Goal: Use online tool/utility

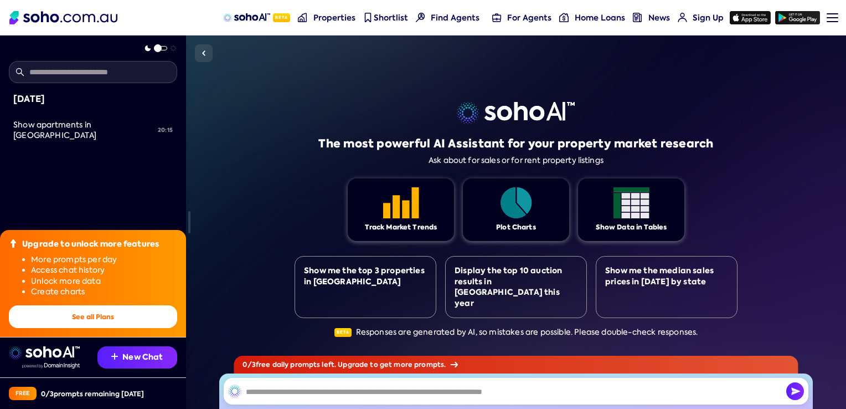
click at [371, 262] on div "The most powerful AI Assistant for your property market research Ask about for …" at bounding box center [516, 221] width 443 height 373
drag, startPoint x: 0, startPoint y: 0, endPoint x: 371, endPoint y: 262, distance: 454.8
click at [371, 262] on div "The most powerful AI Assistant for your property market research Ask about for …" at bounding box center [516, 221] width 443 height 373
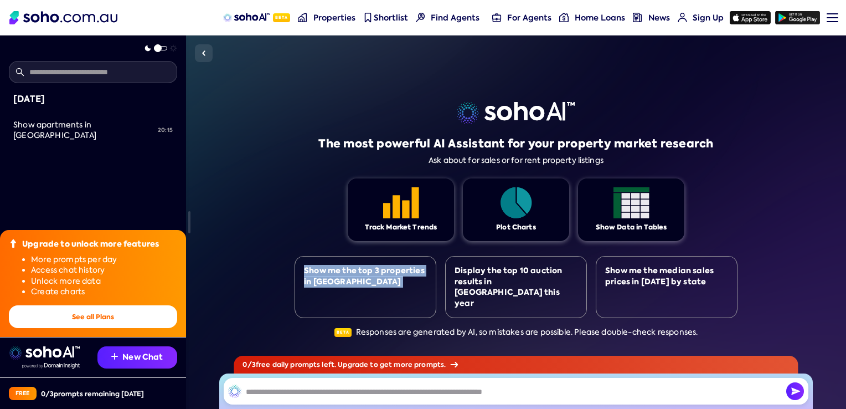
click at [371, 262] on div "The most powerful AI Assistant for your property market research Ask about for …" at bounding box center [516, 221] width 443 height 373
